Goal: Communication & Community: Answer question/provide support

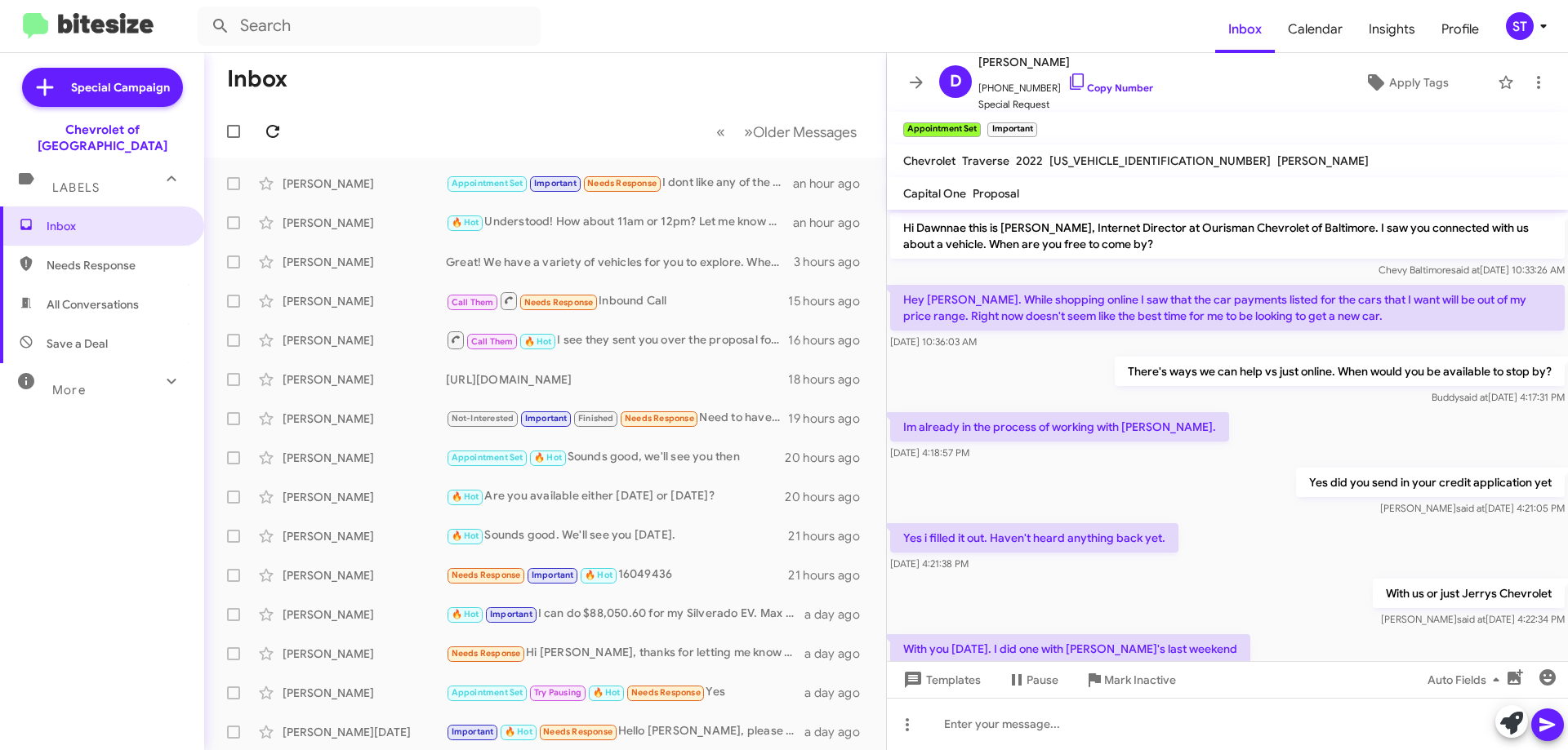
scroll to position [1778, 0]
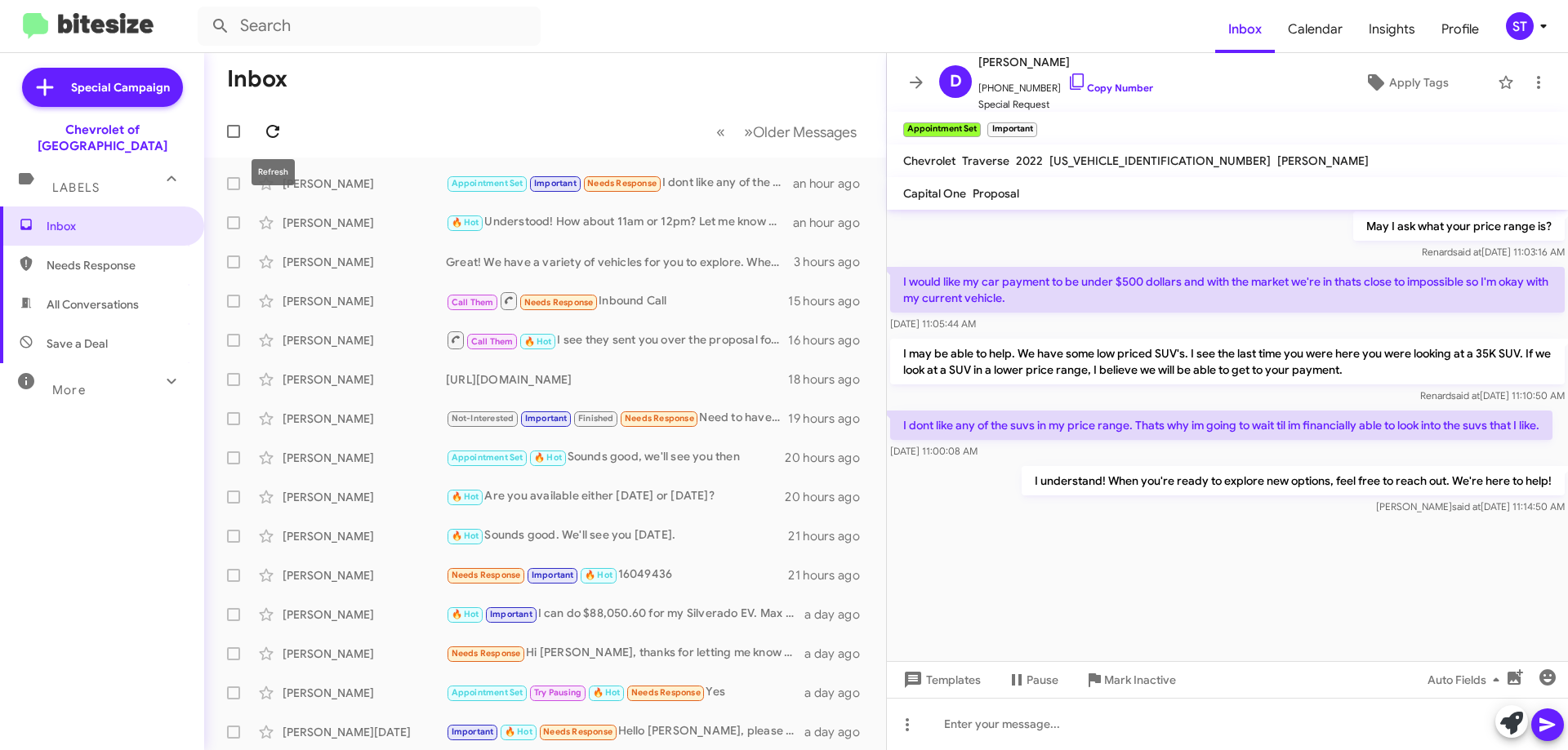
click at [281, 145] on button at bounding box center [273, 131] width 32 height 32
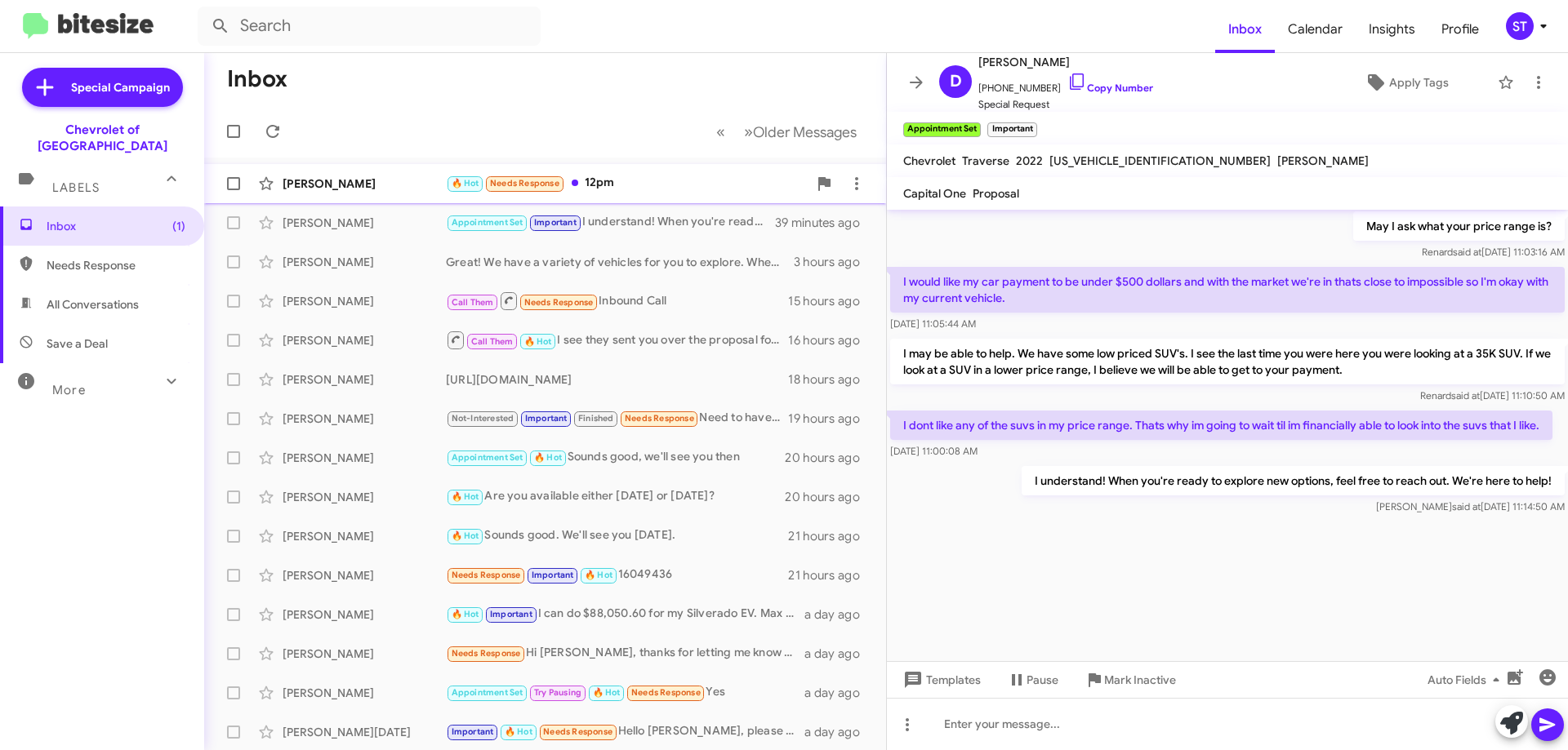
click at [650, 177] on div "🔥 Hot Needs Response 12pm" at bounding box center [626, 183] width 362 height 19
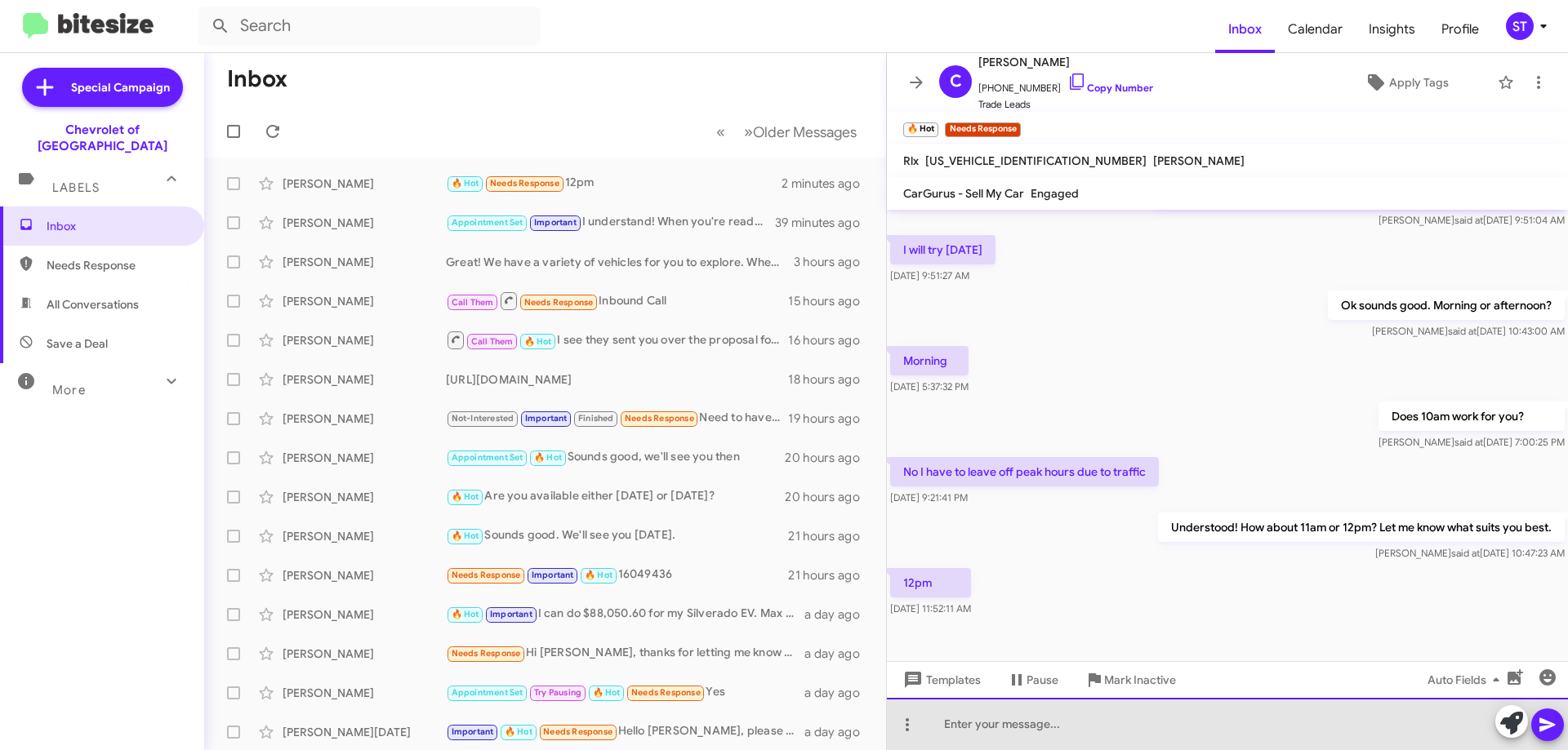
click at [967, 741] on div at bounding box center [1227, 724] width 681 height 52
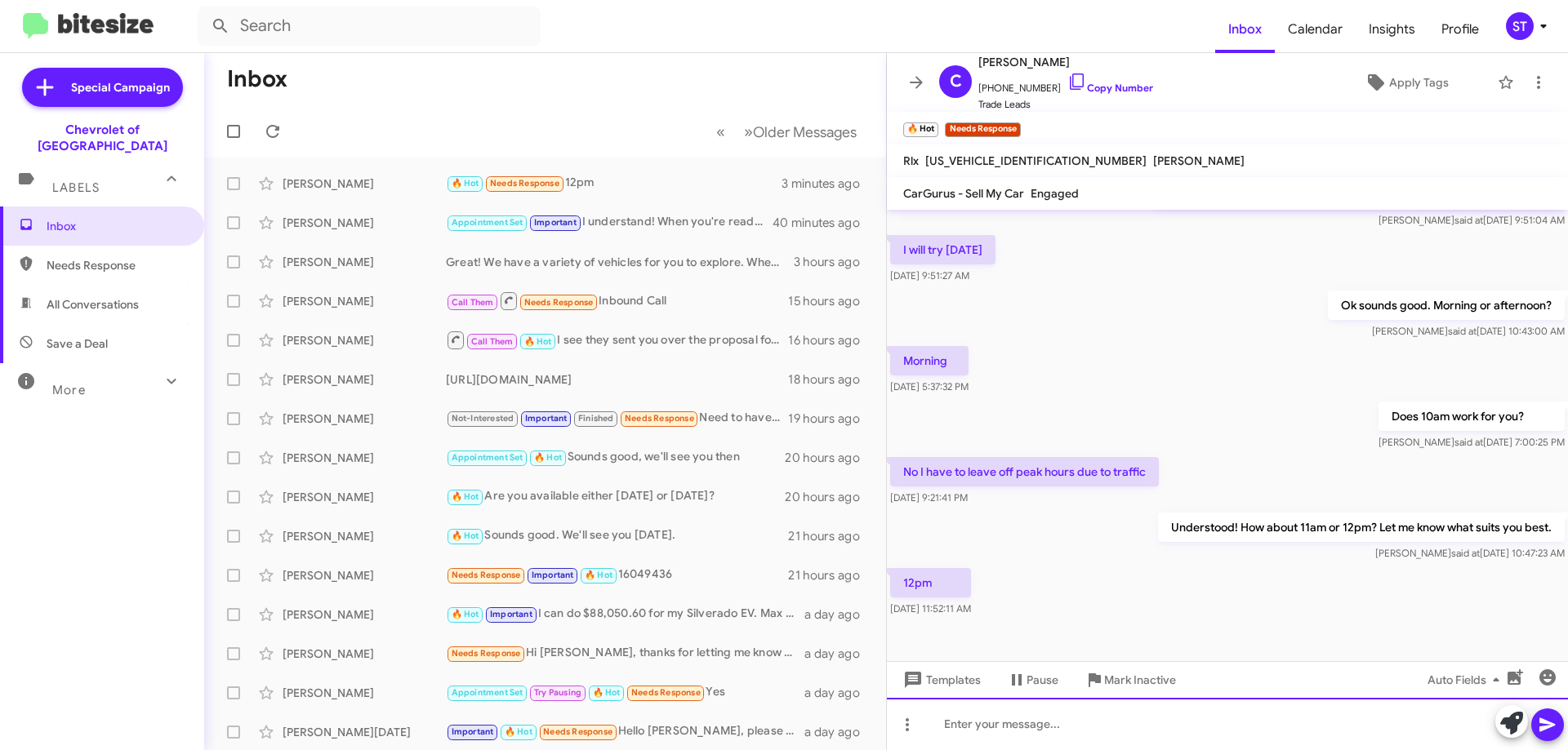
click at [961, 742] on div at bounding box center [1227, 724] width 681 height 52
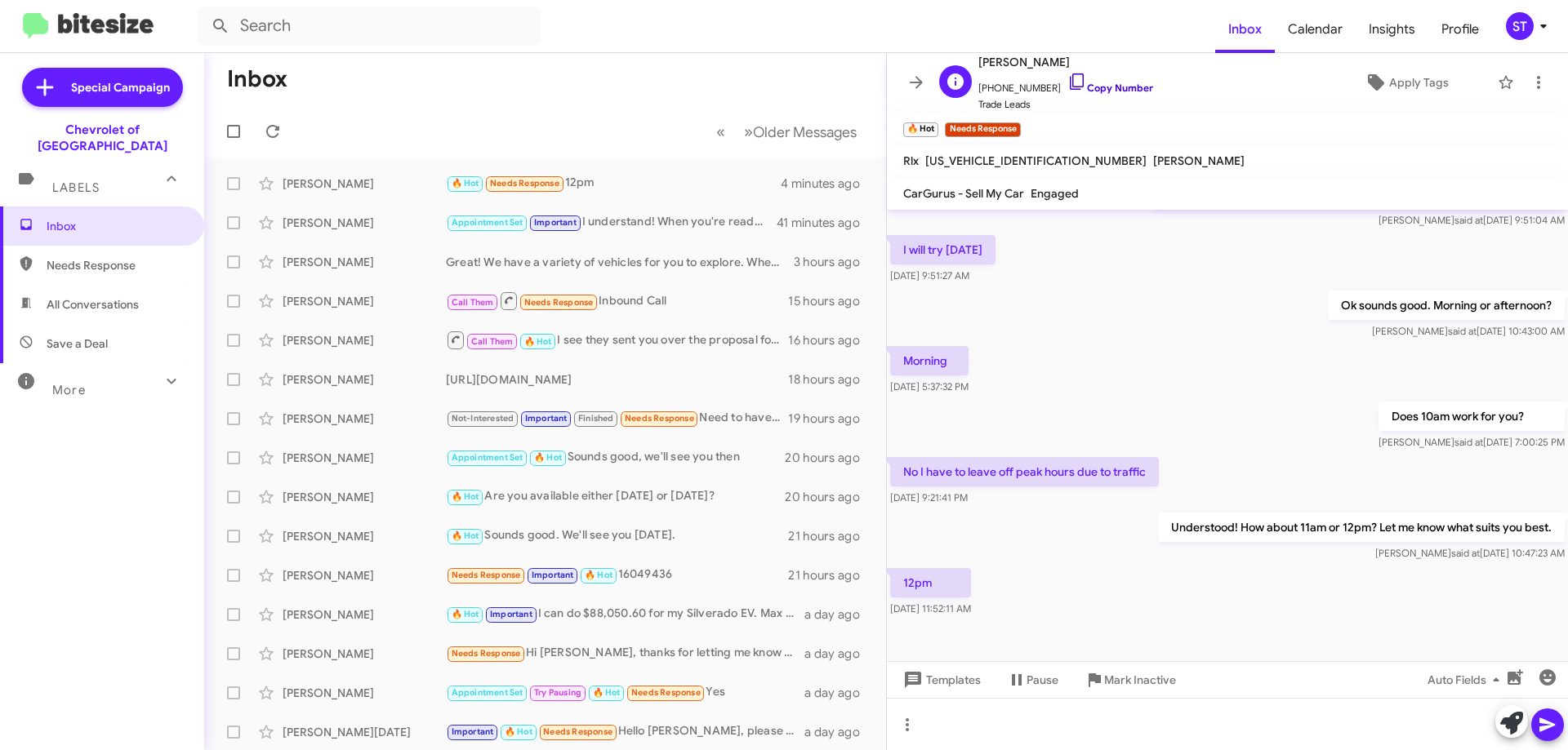
click at [1067, 80] on icon at bounding box center [1077, 81] width 20 height 20
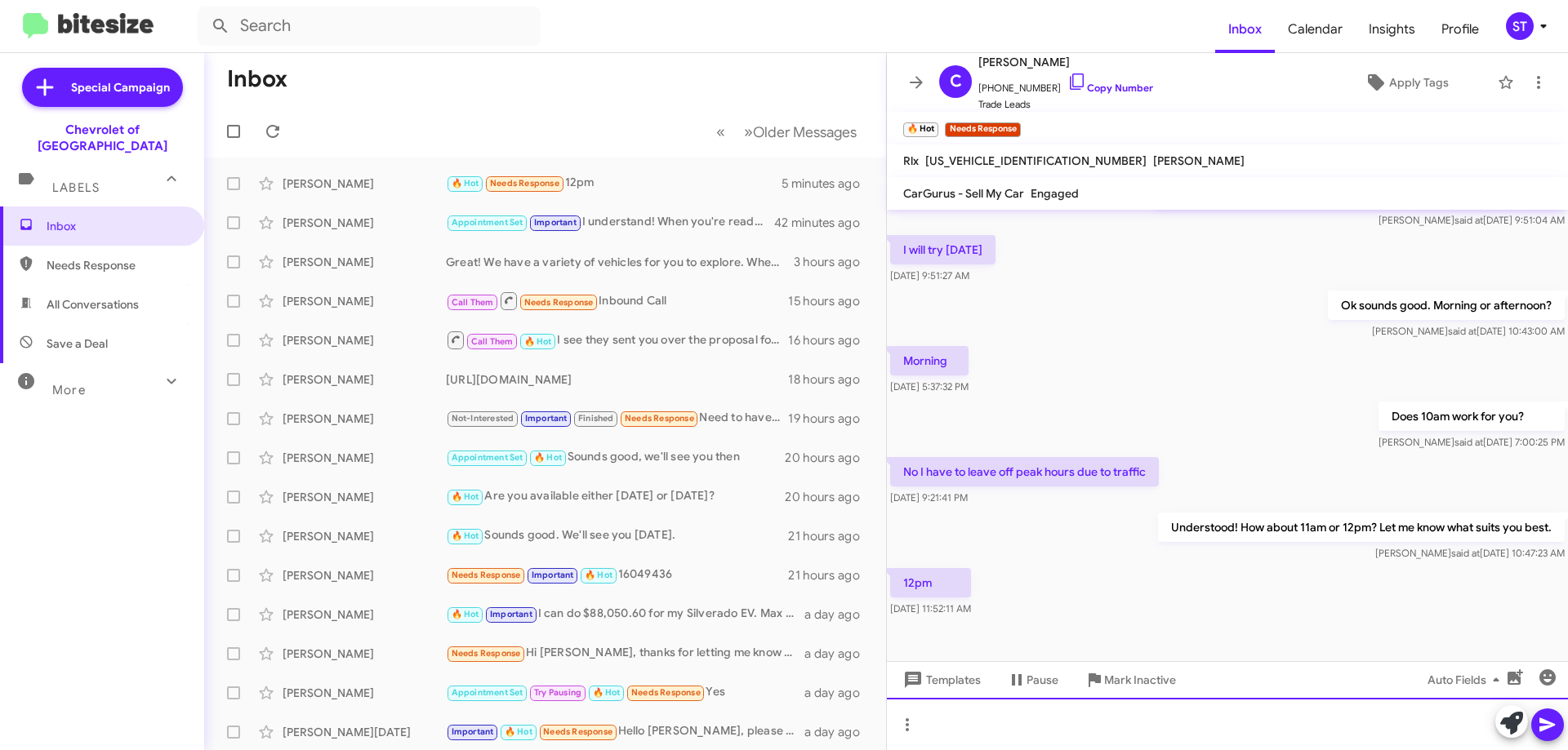
click at [1057, 721] on div at bounding box center [1227, 724] width 681 height 52
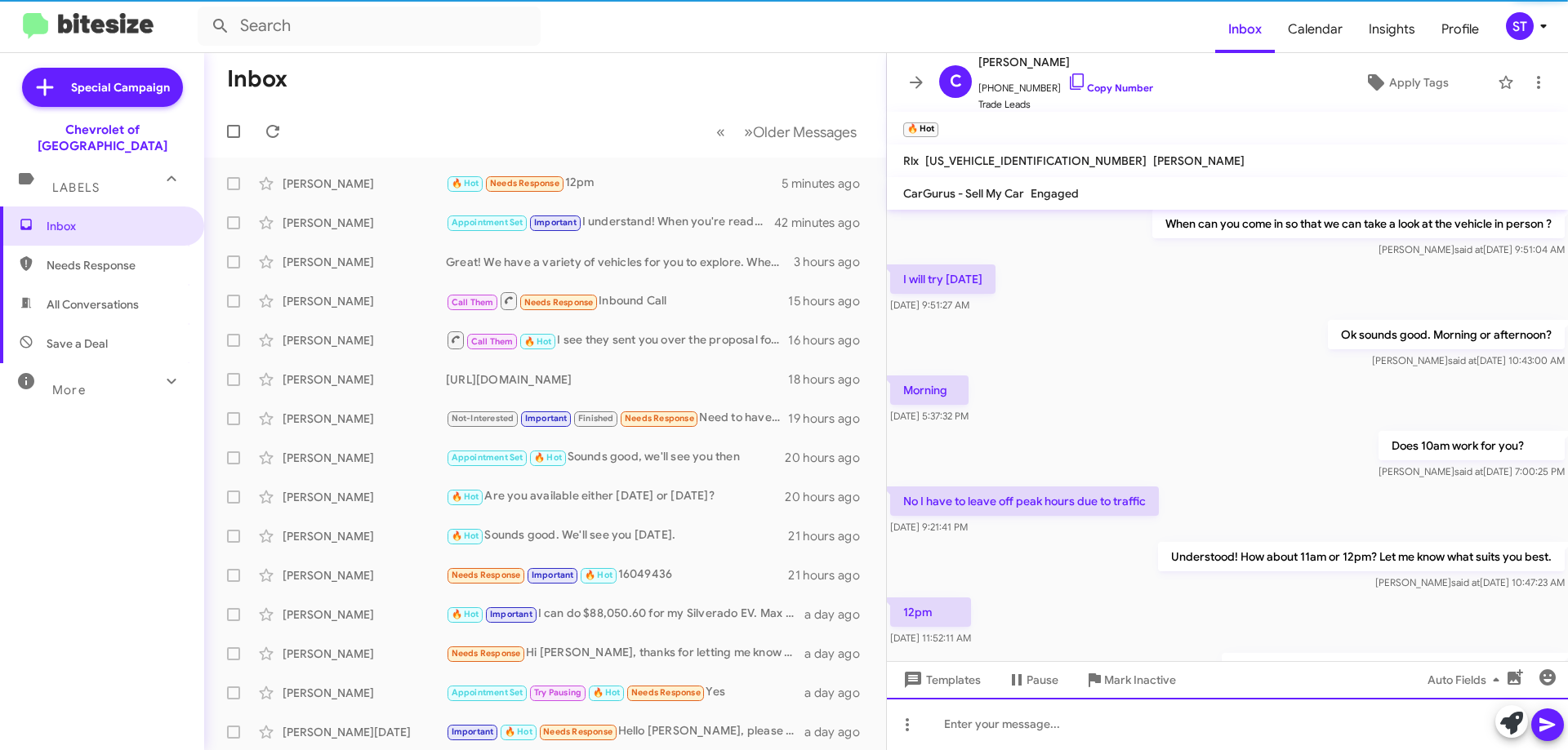
scroll to position [220, 0]
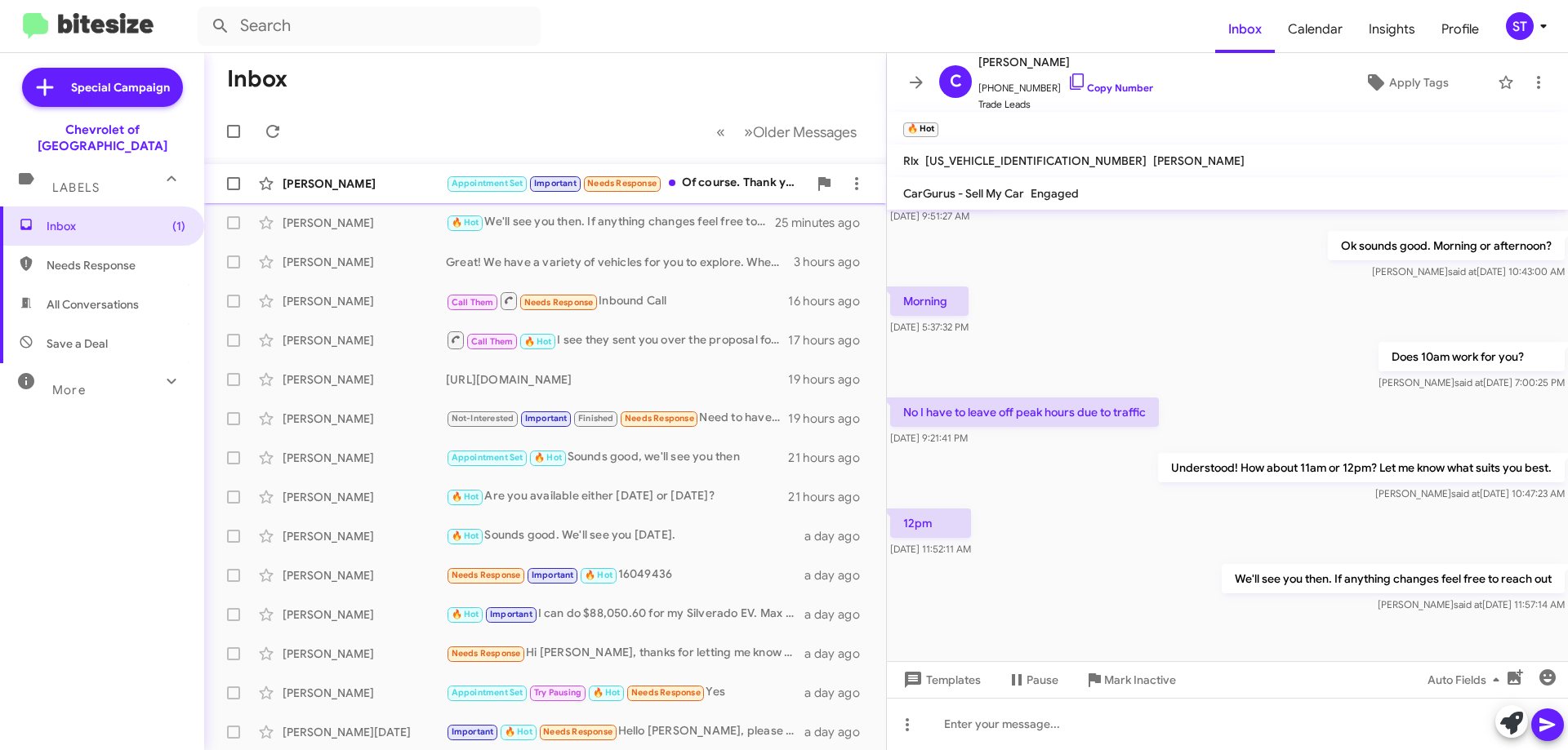
click at [698, 182] on div "Appointment Set Important Needs Response Of course. Thank you" at bounding box center [626, 183] width 362 height 19
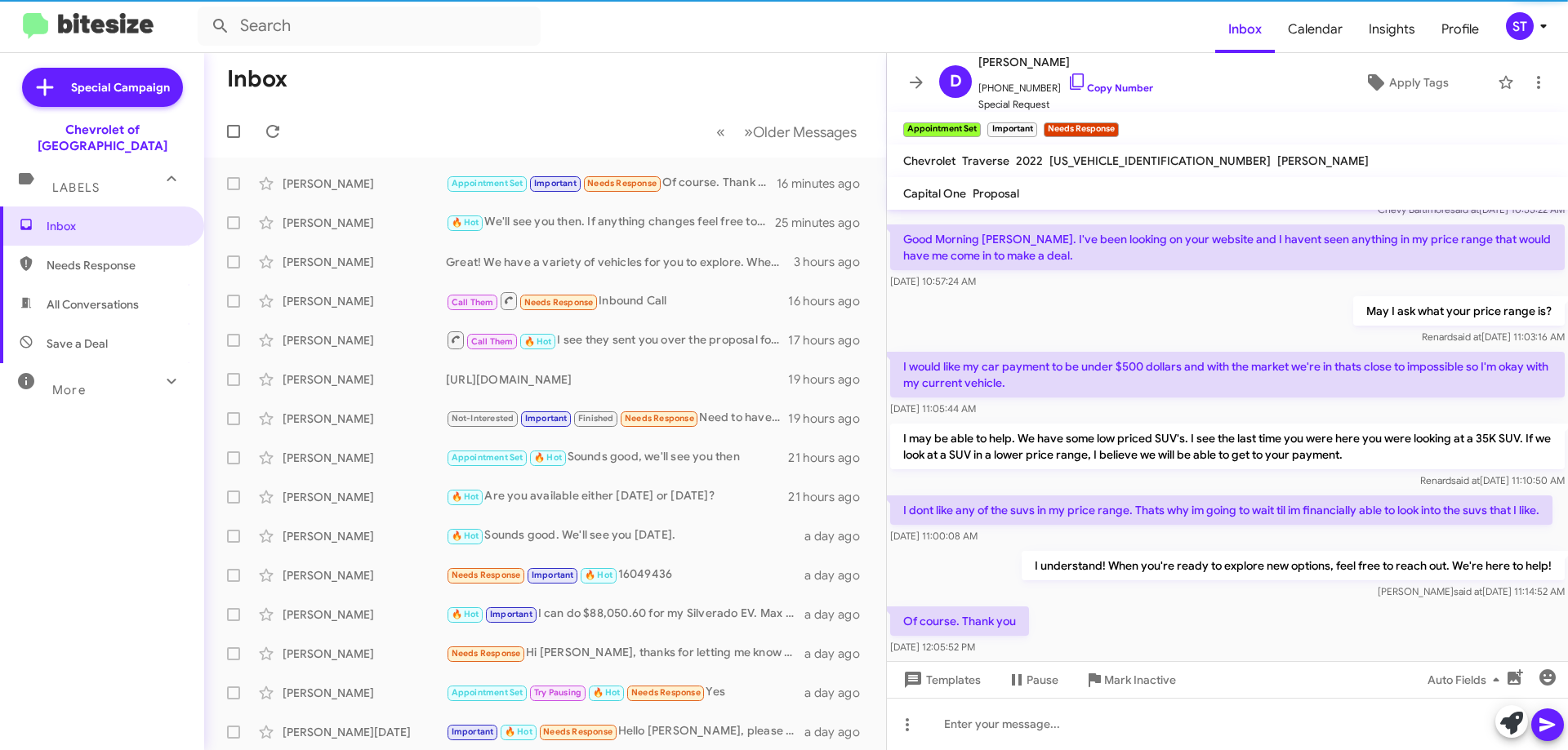
scroll to position [1803, 0]
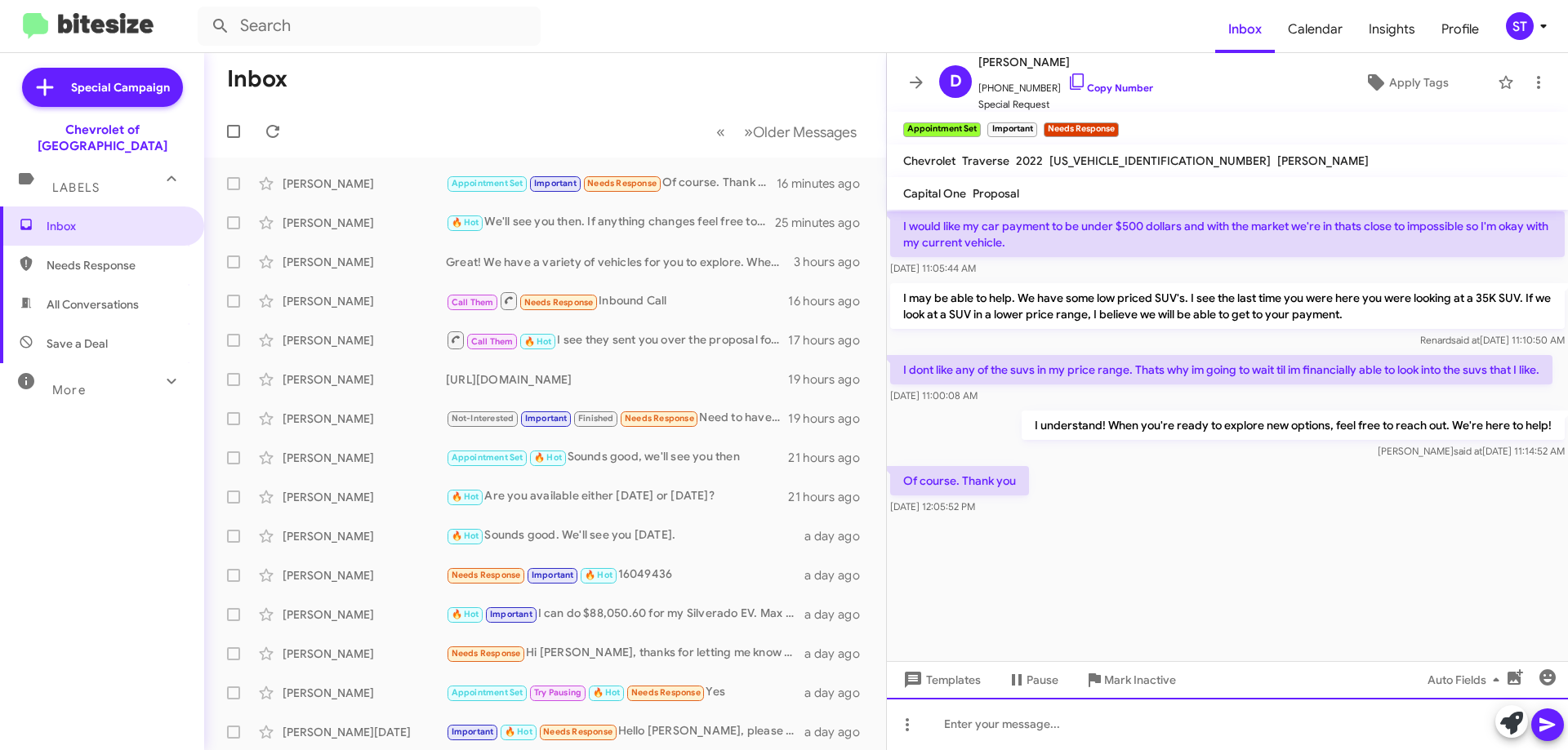
click at [1050, 734] on div at bounding box center [1227, 724] width 681 height 52
click at [1083, 742] on div at bounding box center [1227, 724] width 681 height 52
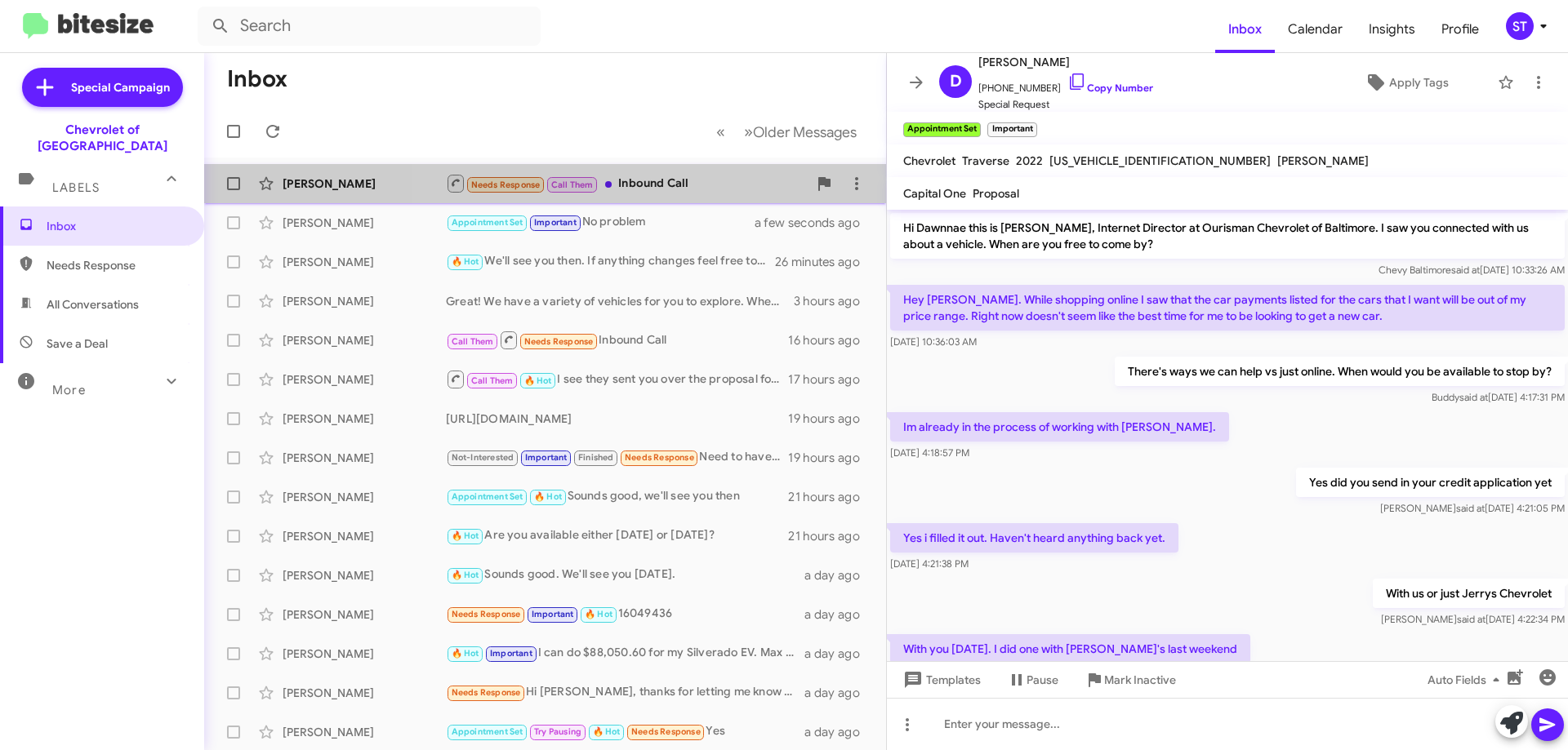
click at [683, 177] on div "Needs Response Call Them Inbound Call" at bounding box center [626, 183] width 362 height 20
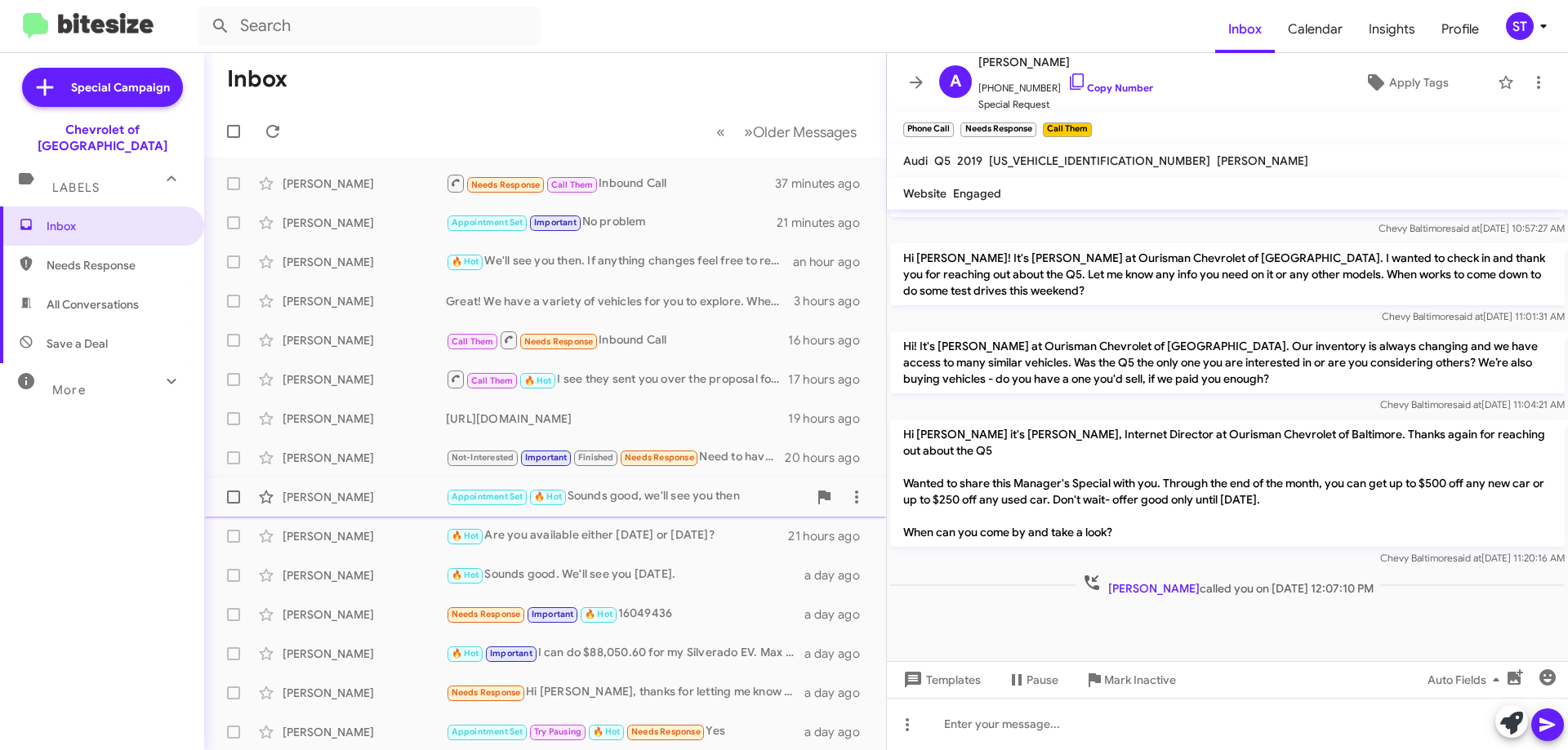
scroll to position [198, 0]
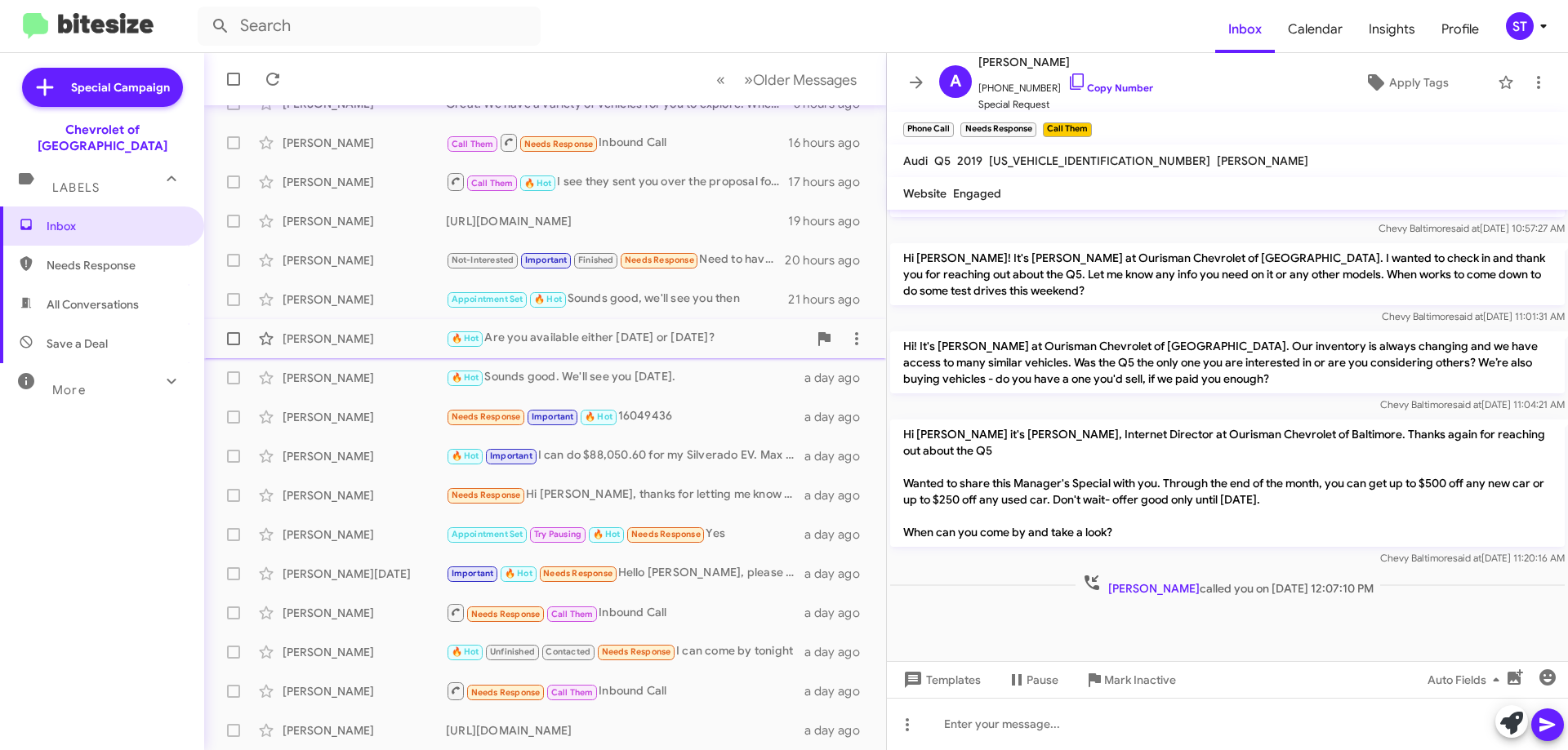
click at [399, 346] on div "[PERSON_NAME]" at bounding box center [365, 338] width 164 height 16
